Goal: Information Seeking & Learning: Learn about a topic

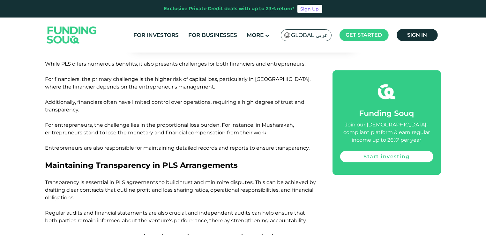
scroll to position [567, 0]
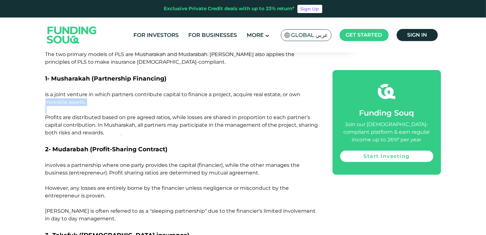
drag, startPoint x: 45, startPoint y: 91, endPoint x: 93, endPoint y: 102, distance: 49.4
click at [93, 102] on div "Home Blog Shariah Compliance 1" at bounding box center [243, 228] width 486 height 1476
drag, startPoint x: 93, startPoint y: 102, endPoint x: 46, endPoint y: 87, distance: 49.3
click at [46, 92] on span "is a joint venture in which partners contribute capital to finance a project, a…" at bounding box center [172, 99] width 255 height 14
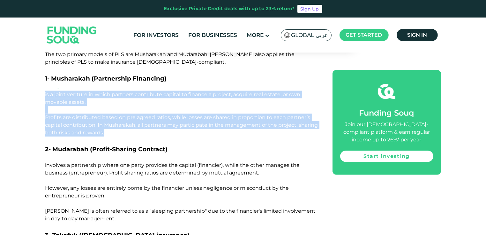
drag, startPoint x: 42, startPoint y: 86, endPoint x: 128, endPoint y: 127, distance: 95.9
click at [128, 127] on div "Home Blog Shariah Compliance 1" at bounding box center [243, 228] width 486 height 1476
copy div "is a joint venture in which partners contribute capital to finance a project, a…"
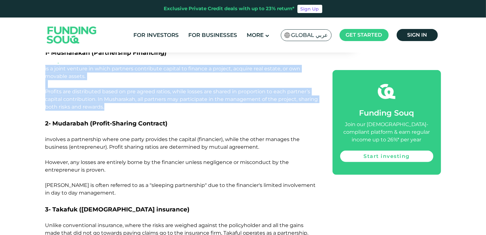
scroll to position [596, 0]
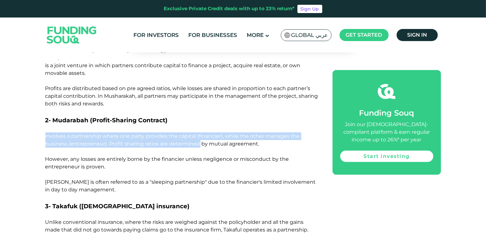
drag, startPoint x: 40, startPoint y: 128, endPoint x: 200, endPoint y: 136, distance: 160.0
click at [200, 136] on div "Home Blog Shariah Compliance 1" at bounding box center [243, 199] width 486 height 1476
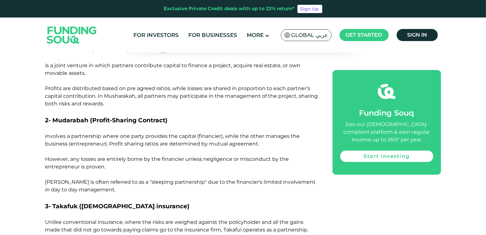
drag, startPoint x: 200, startPoint y: 136, endPoint x: 178, endPoint y: 145, distance: 23.7
click at [178, 148] on p at bounding box center [181, 152] width 273 height 8
click at [110, 133] on span "involves a partnership where one party provides the capital (financier), while …" at bounding box center [172, 140] width 255 height 14
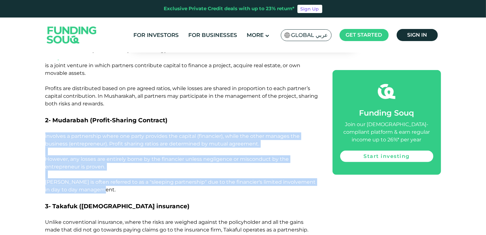
drag, startPoint x: 41, startPoint y: 129, endPoint x: 142, endPoint y: 181, distance: 113.4
click at [142, 181] on div "Home Blog Shariah Compliance 1" at bounding box center [243, 199] width 486 height 1476
copy div "involves a partnership where one party provides the capital (financier), while …"
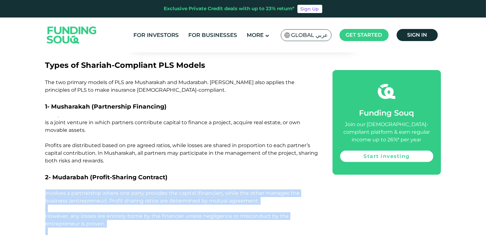
scroll to position [540, 0]
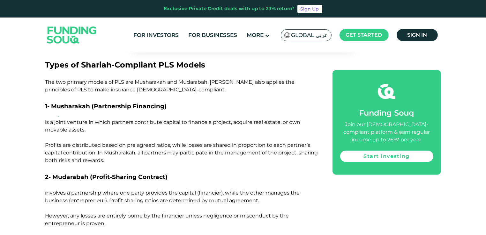
click at [101, 119] on span "is a joint venture in which partners contribute capital to finance a project, a…" at bounding box center [172, 126] width 255 height 14
click at [145, 134] on p at bounding box center [181, 138] width 273 height 8
click at [137, 152] on p "Profits are distributed based on pre agreed ratios, while losses are shared in …" at bounding box center [181, 153] width 273 height 23
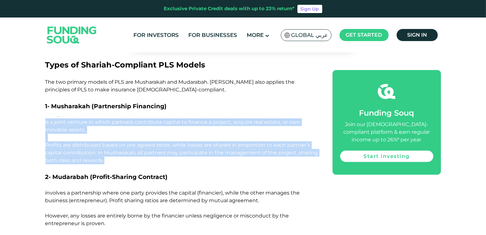
drag, startPoint x: 130, startPoint y: 155, endPoint x: 45, endPoint y: 115, distance: 93.9
copy div "is a joint venture in which partners contribute capital to finance a project, a…"
click at [107, 124] on p "is a joint venture in which partners contribute capital to finance a project, a…" at bounding box center [181, 126] width 273 height 15
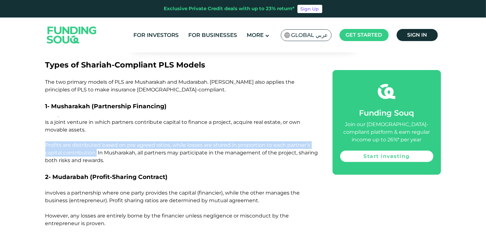
drag, startPoint x: 44, startPoint y: 137, endPoint x: 96, endPoint y: 144, distance: 52.4
copy span "Profits are distributed based on pre agreed ratios, while losses are shared in …"
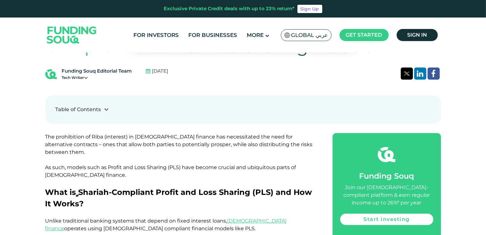
scroll to position [327, 0]
